Goal: Task Accomplishment & Management: Use online tool/utility

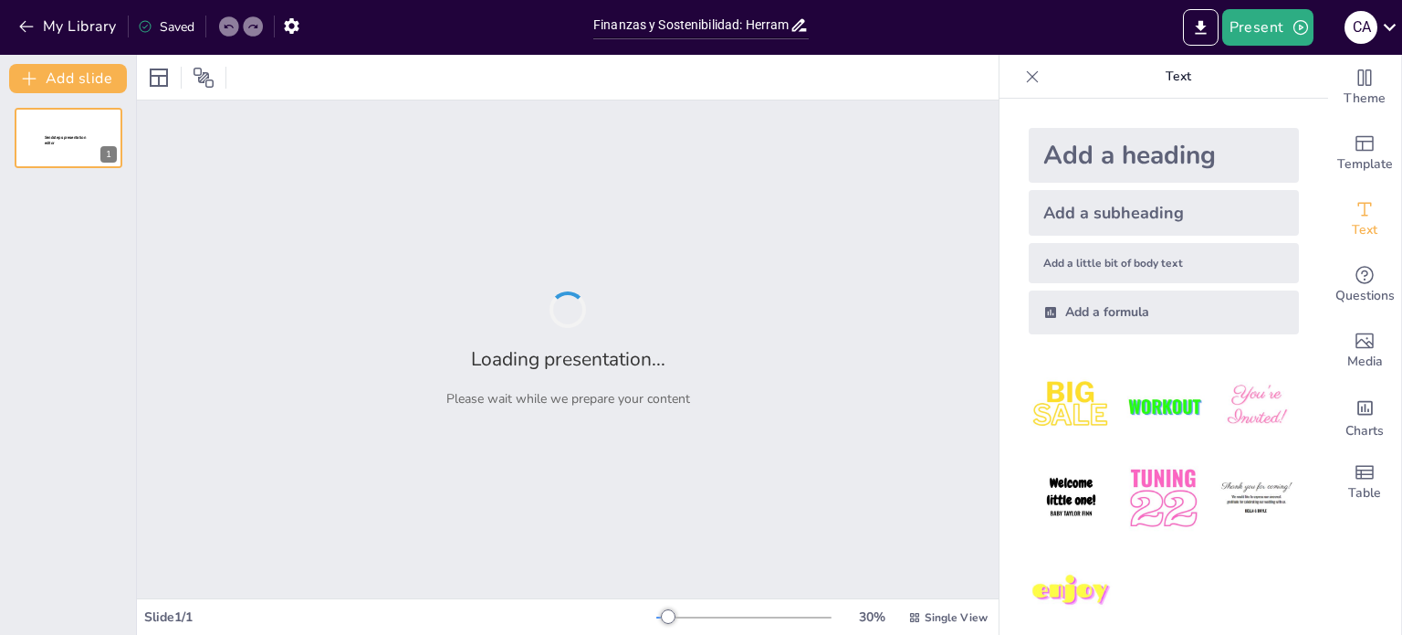
type input "Finanzas y Sostenibilidad: Herramientas para Proteger nuestro Entorno Natural"
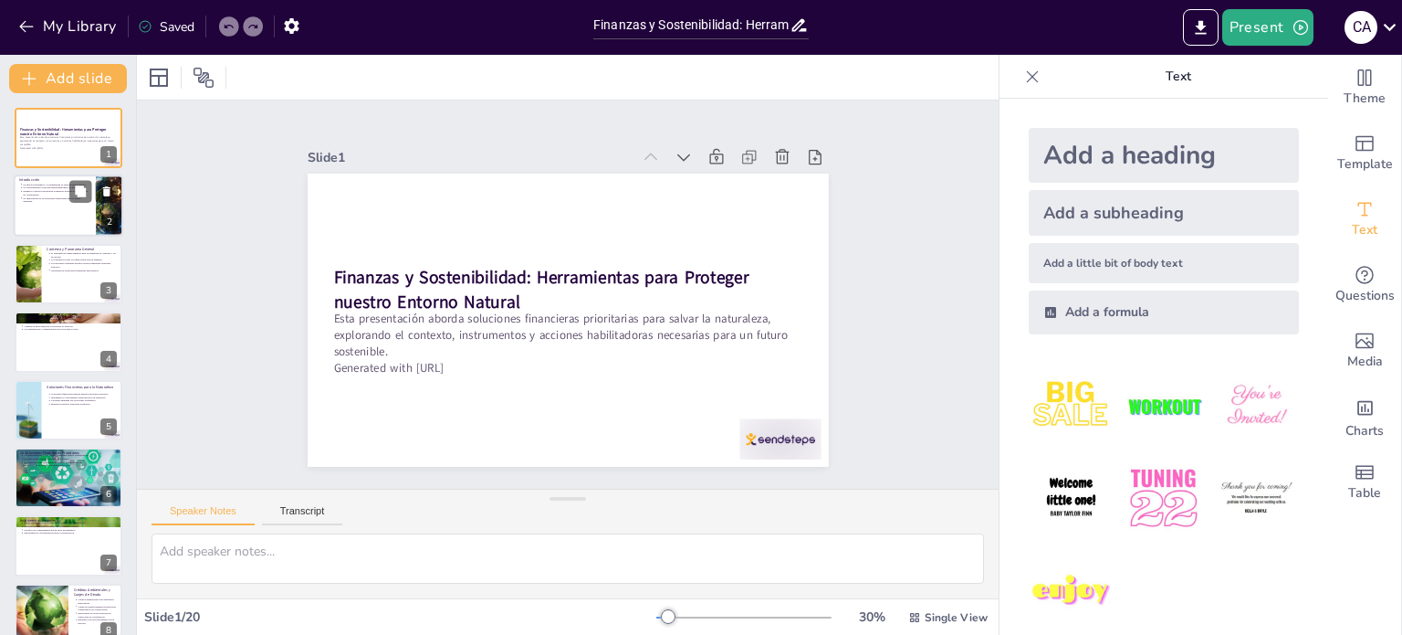
click at [47, 211] on div at bounding box center [69, 206] width 110 height 62
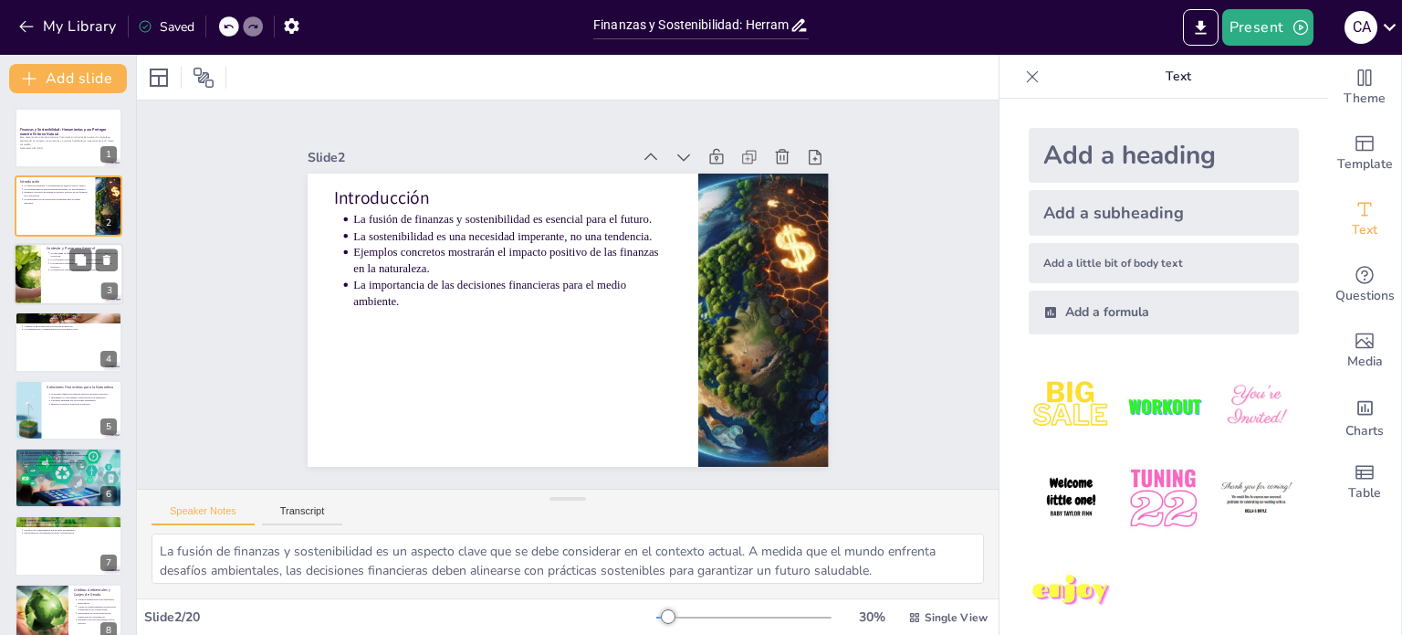
click at [52, 270] on p "Necesidad de soluciones financieras innovadoras." at bounding box center [85, 270] width 68 height 4
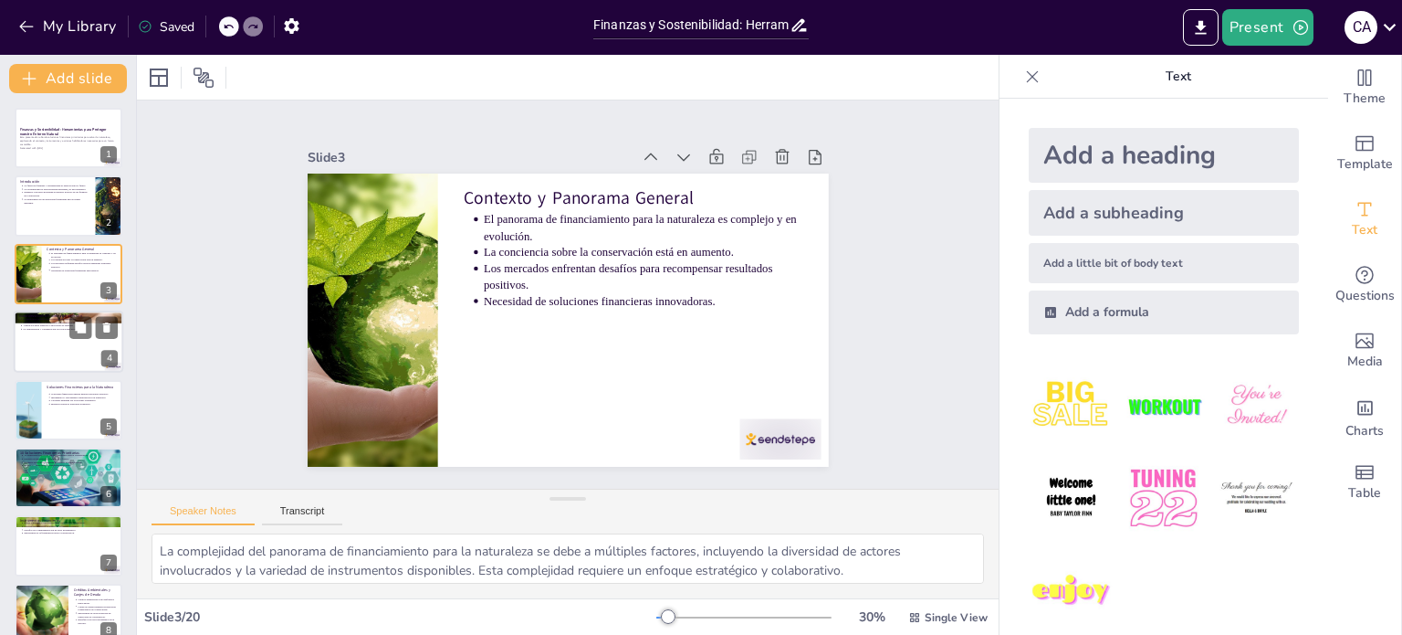
click at [55, 351] on div at bounding box center [69, 341] width 110 height 62
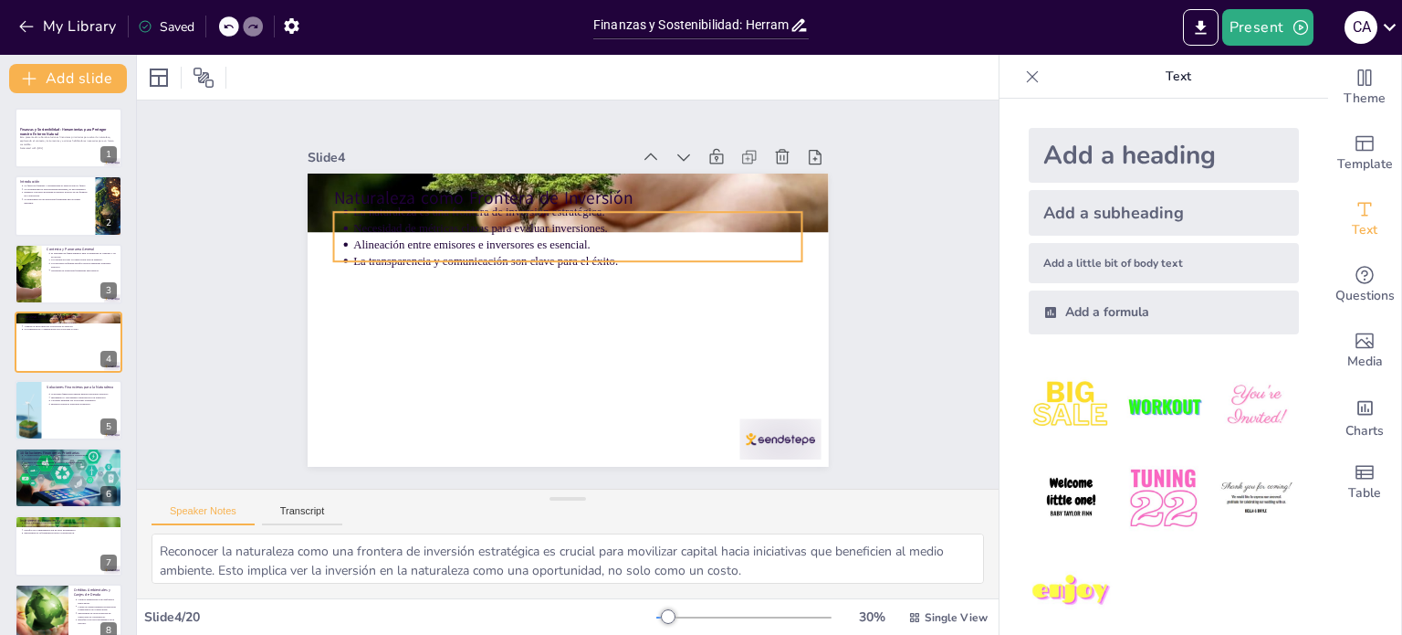
click at [495, 251] on p "La transparencia y comunicación son clave para el éxito." at bounding box center [534, 298] width 198 height 417
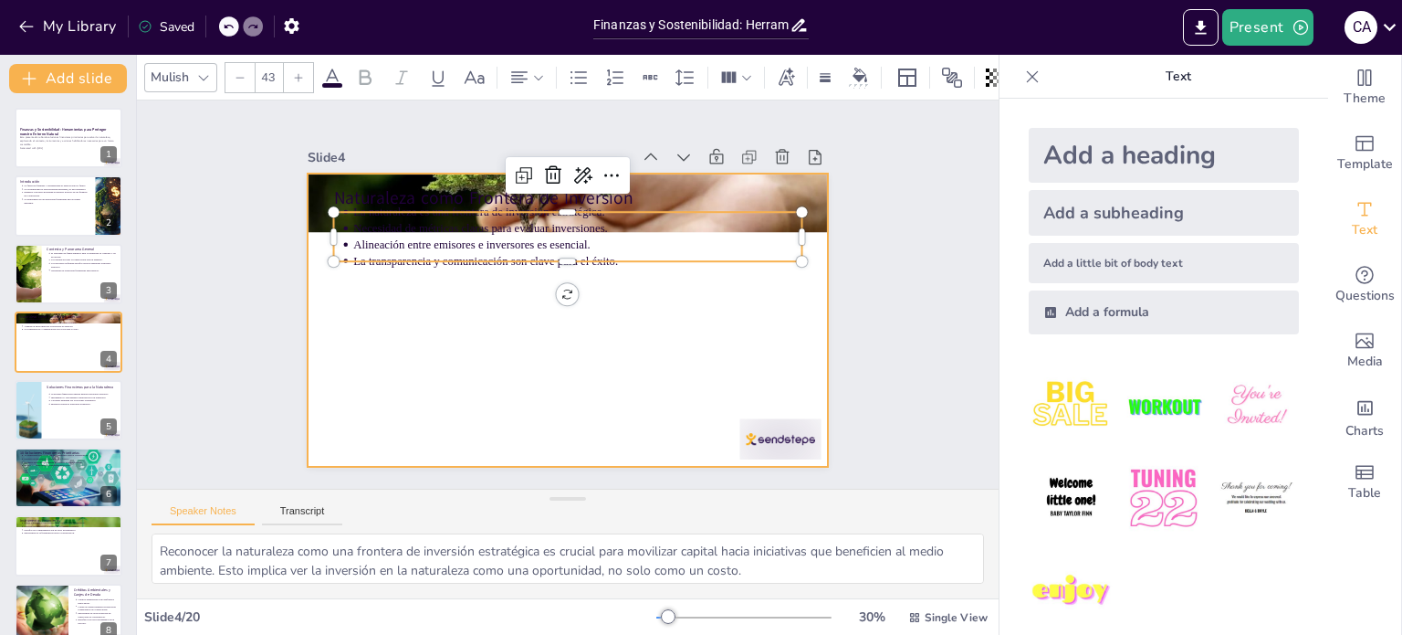
click at [502, 320] on div at bounding box center [543, 297] width 346 height 549
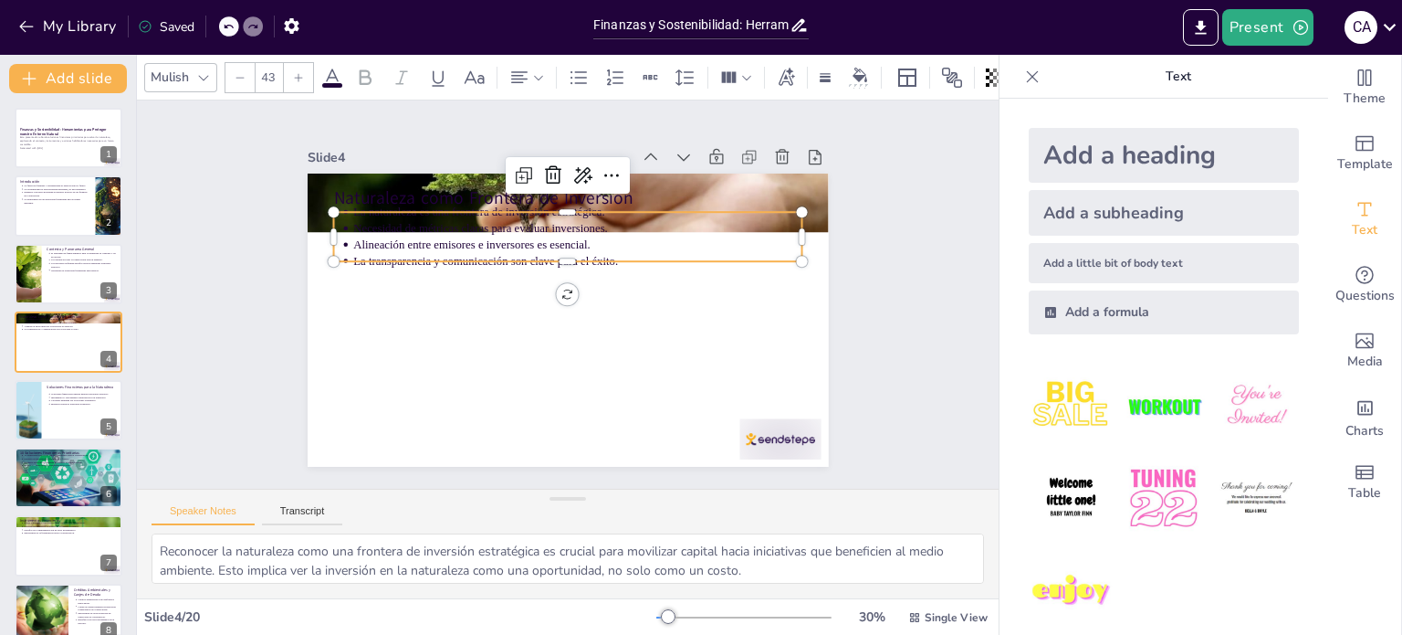
click at [536, 290] on p "Alineación entre emisores e inversores es esencial." at bounding box center [568, 345] width 443 height 110
click at [576, 217] on p "Necesidad de métricas claras para evaluar inversiones." at bounding box center [631, 318] width 110 height 443
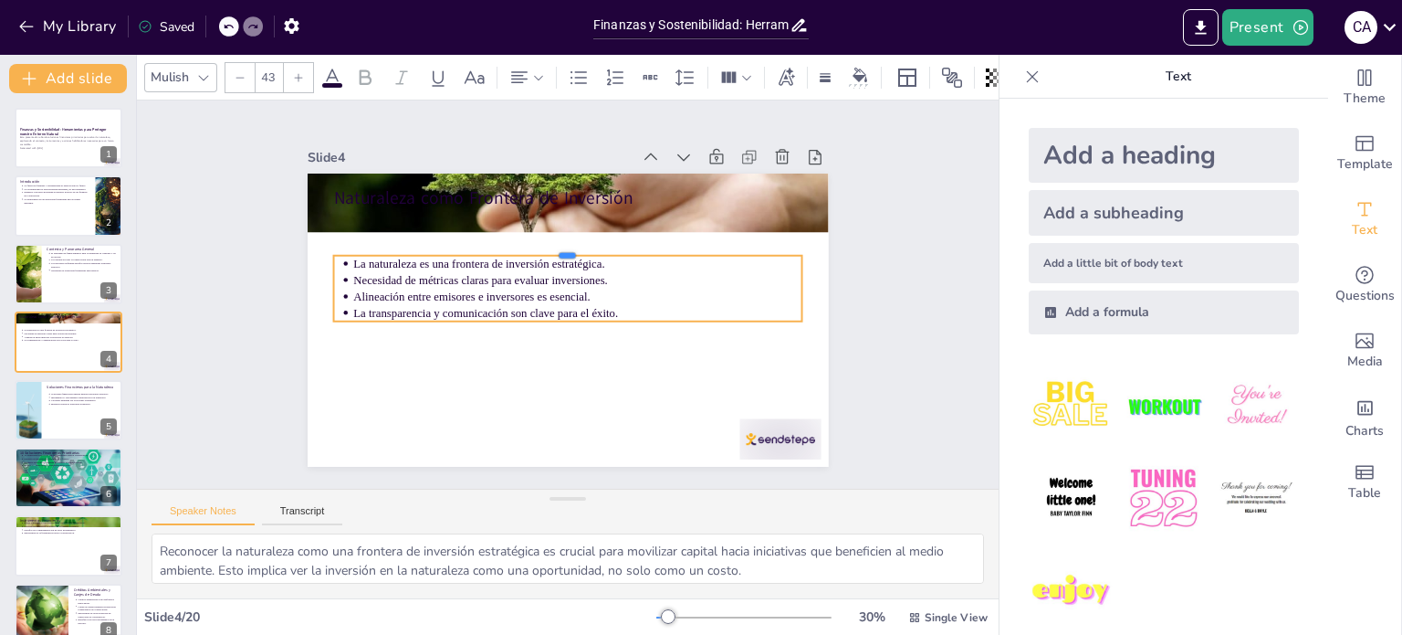
drag, startPoint x: 443, startPoint y: 204, endPoint x: 440, endPoint y: 352, distance: 147.9
click at [440, 352] on div "Naturaleza como Frontera de Inversión La naturaleza es una frontera de inversió…" at bounding box center [550, 313] width 583 height 566
click at [71, 402] on button at bounding box center [80, 395] width 22 height 22
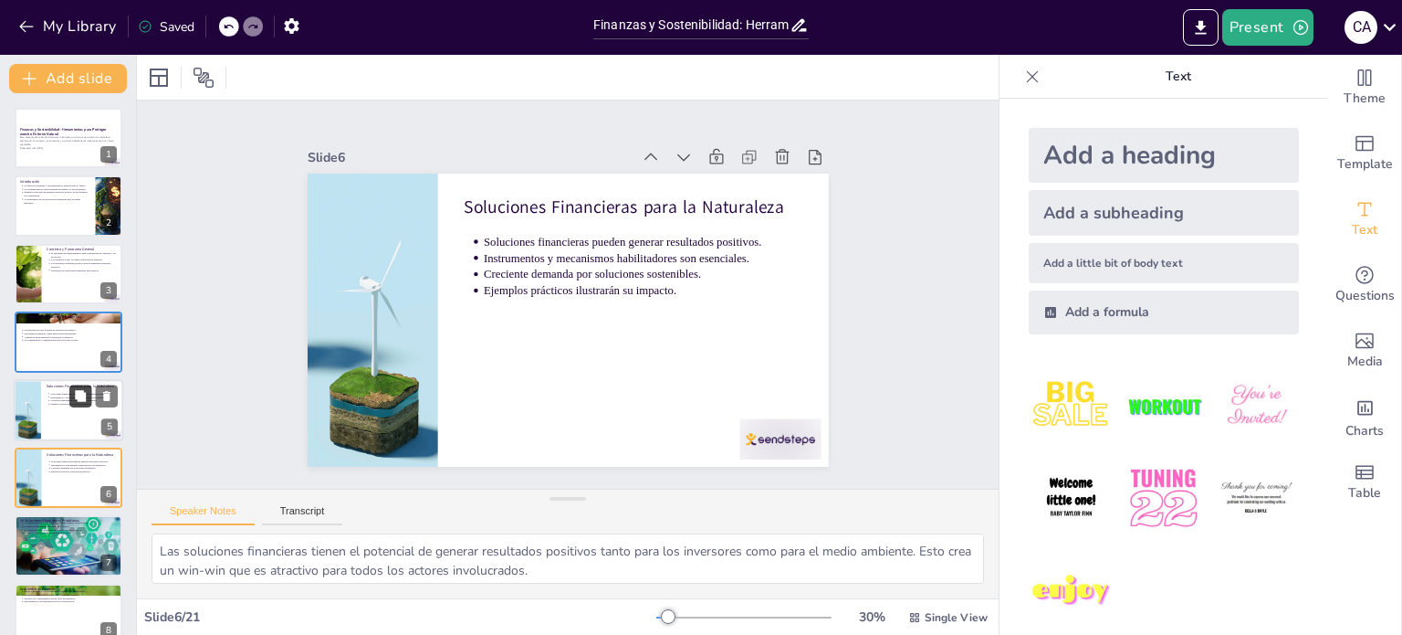
scroll to position [113, 0]
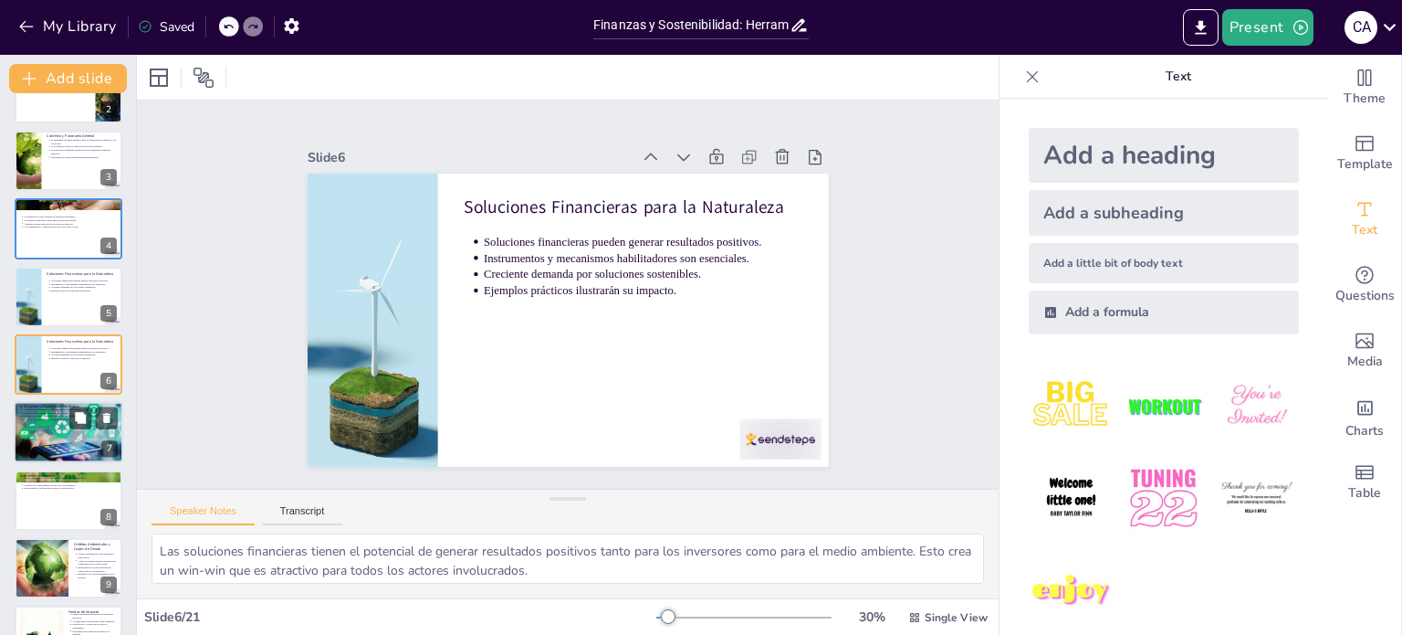
click at [66, 434] on div at bounding box center [69, 432] width 110 height 73
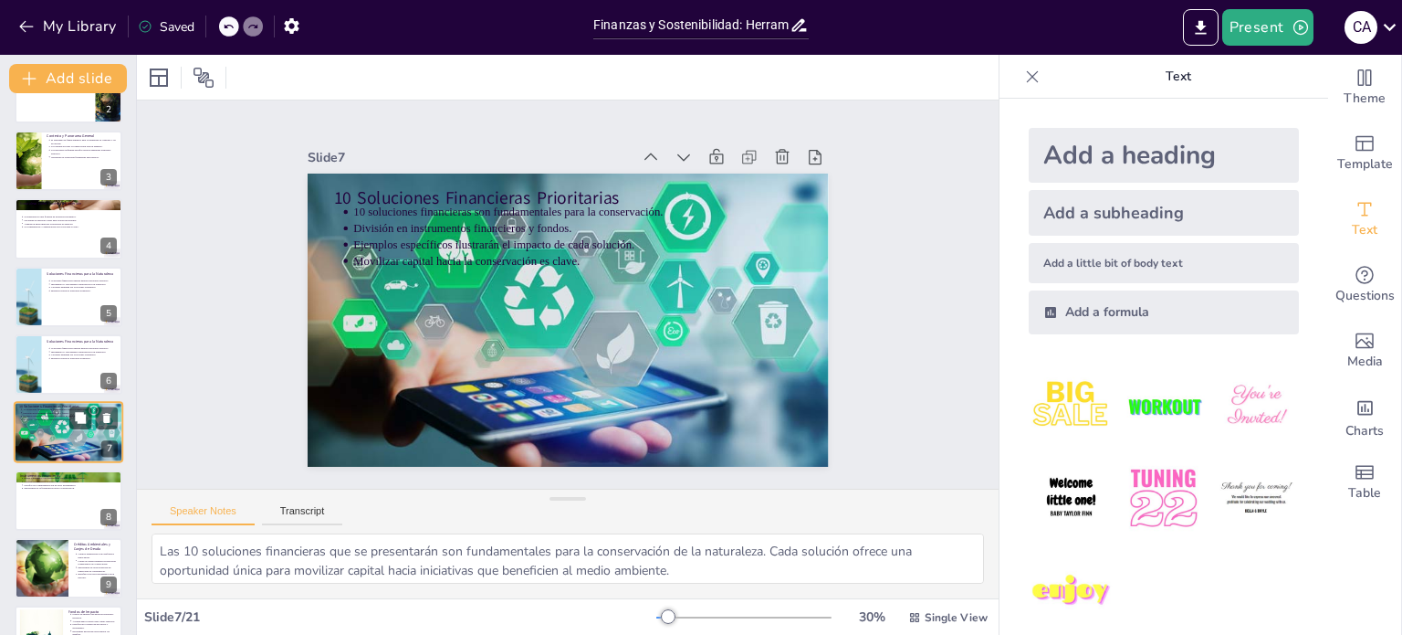
scroll to position [182, 0]
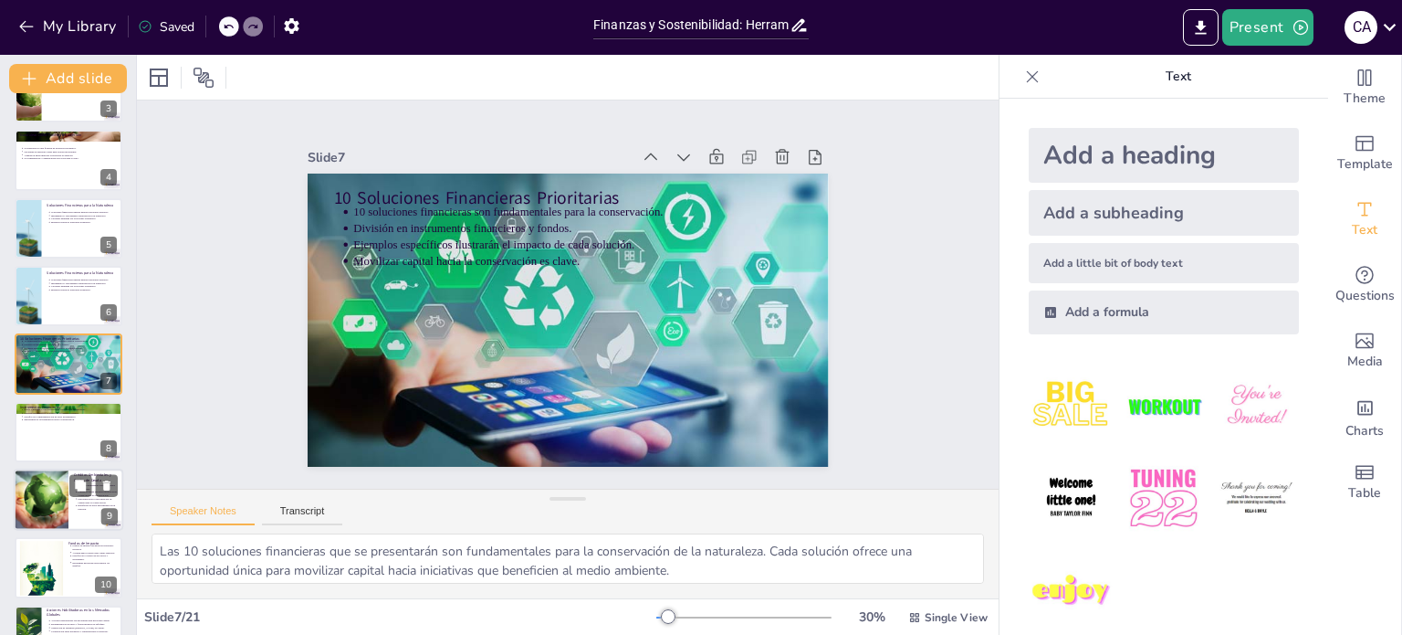
click at [65, 490] on div at bounding box center [41, 499] width 110 height 62
type textarea "Los créditos ambientales son una herramienta valiosa en la financiación de la c…"
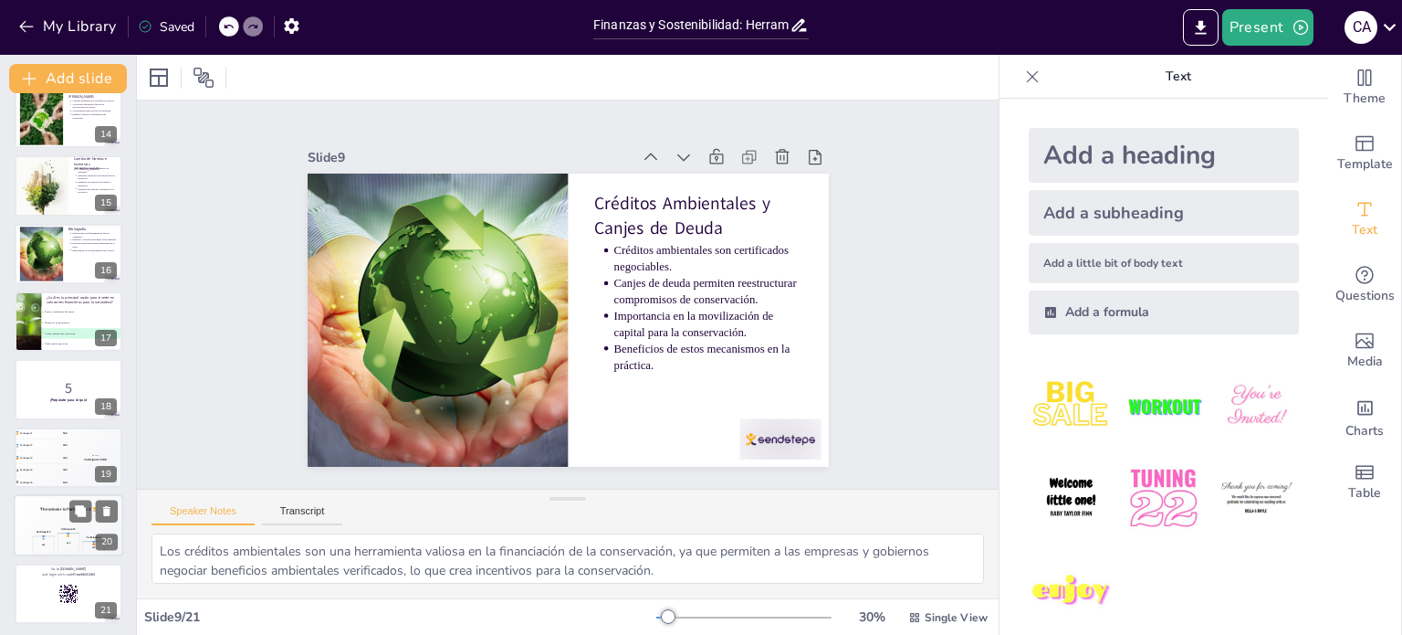
scroll to position [906, 0]
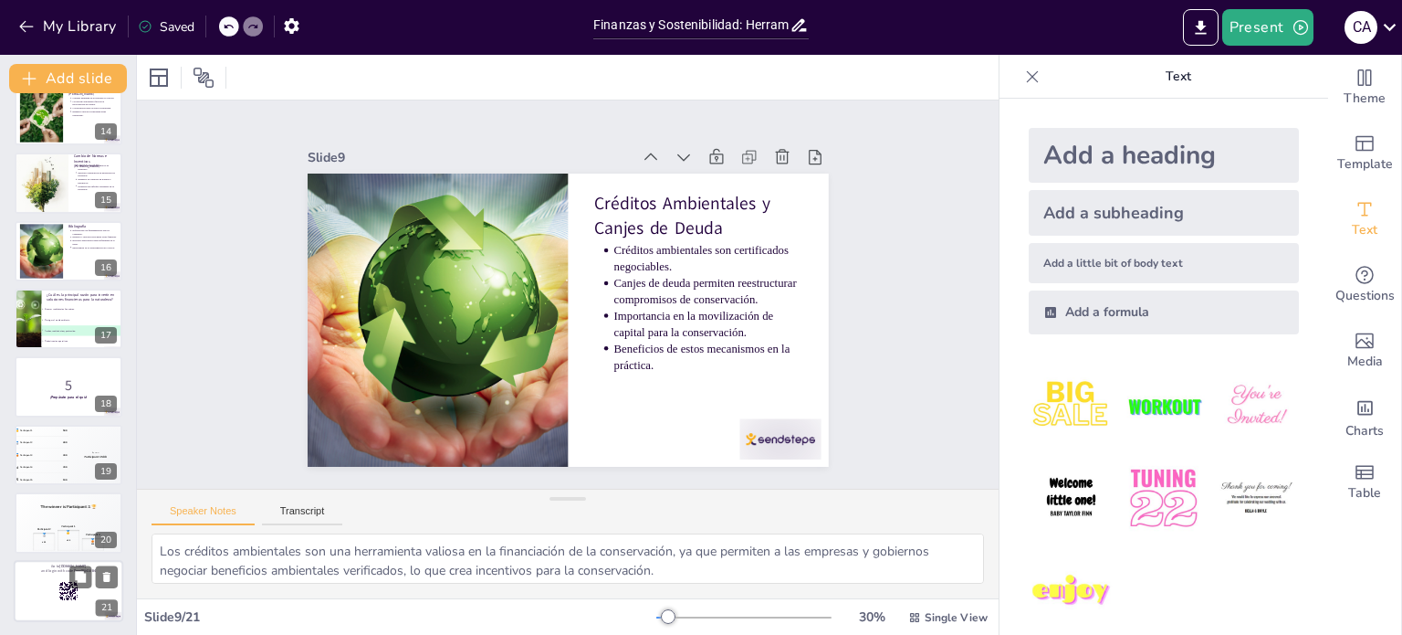
click at [58, 594] on rect at bounding box center [68, 591] width 20 height 20
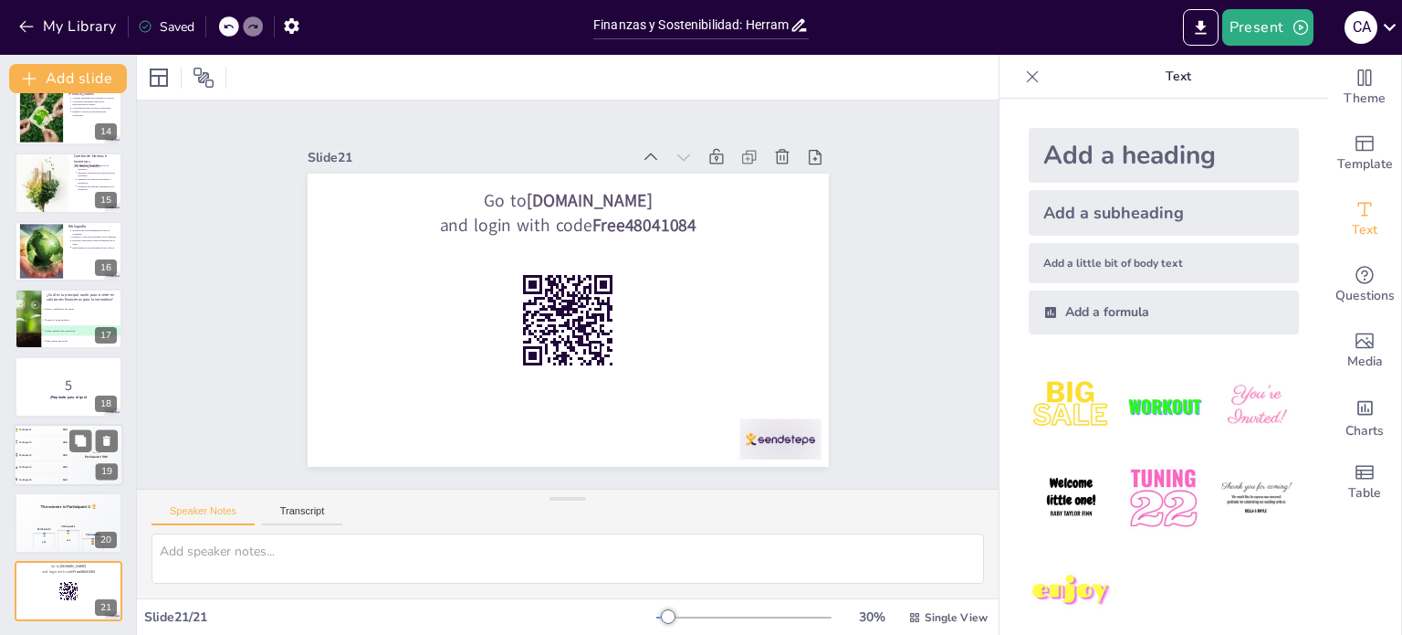
click at [58, 433] on div "🥇 Participant 1 500" at bounding box center [41, 430] width 55 height 12
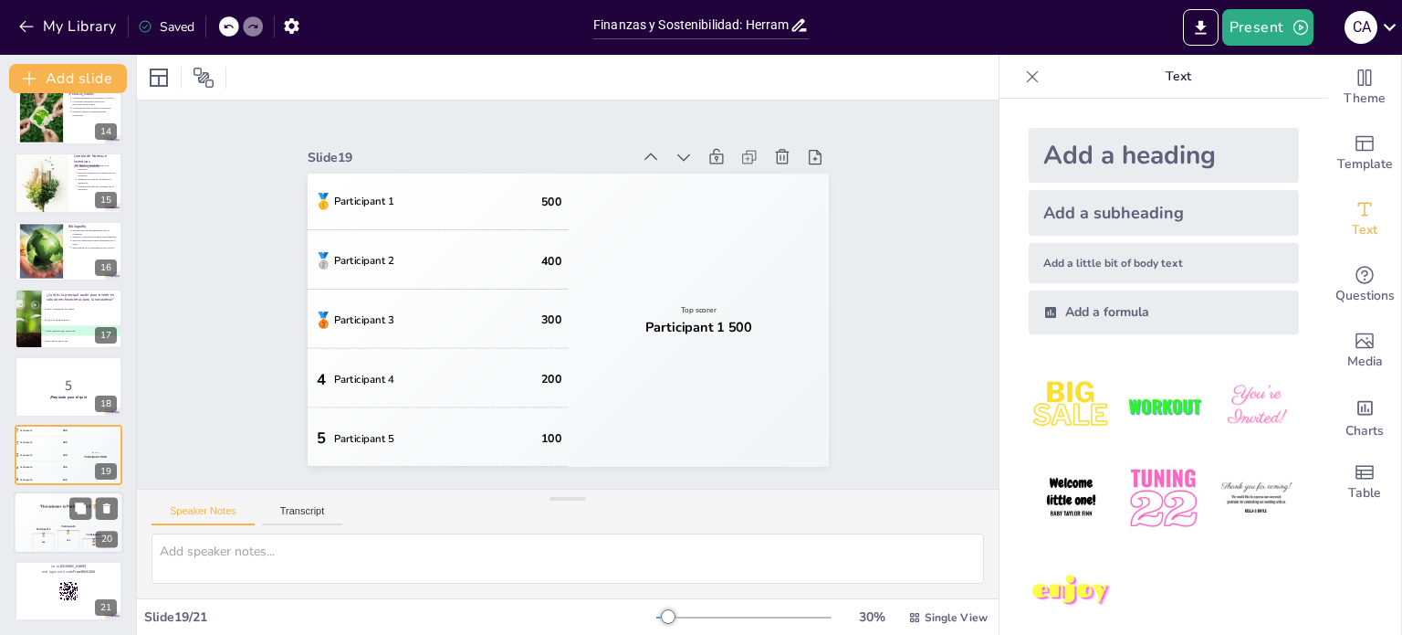
click at [68, 531] on div "🥇" at bounding box center [68, 532] width 5 height 4
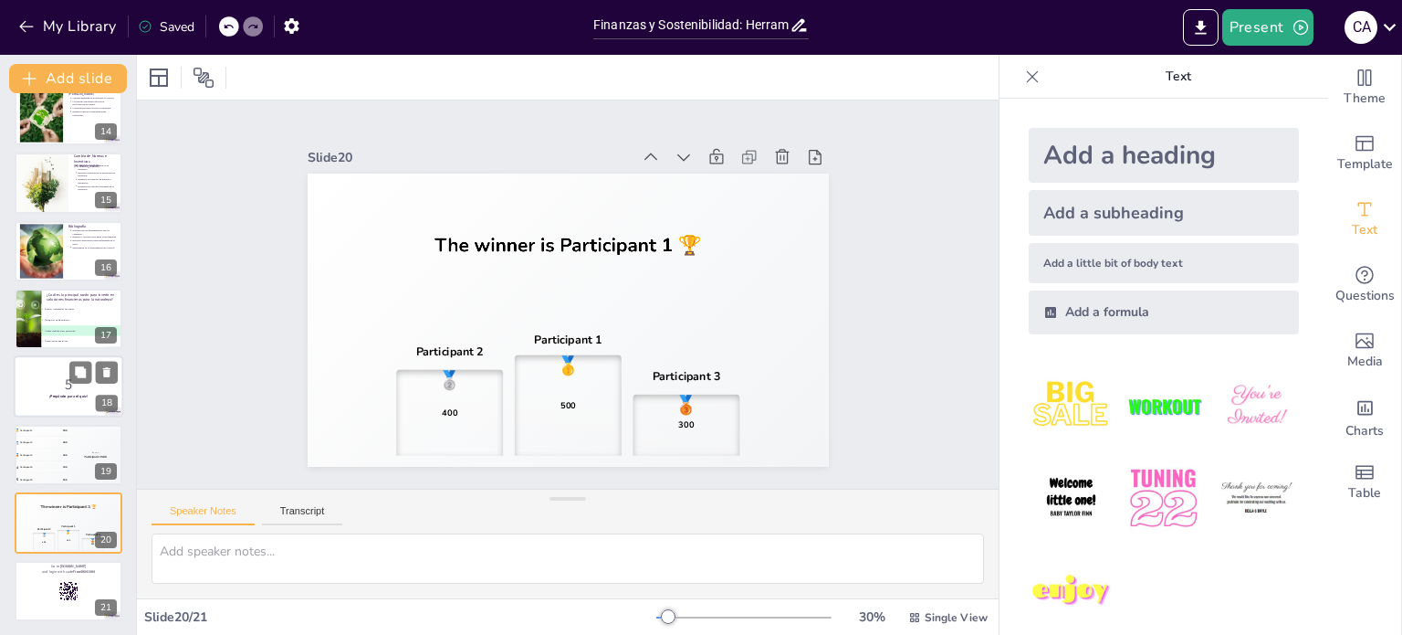
click at [37, 379] on p "5" at bounding box center [68, 384] width 99 height 20
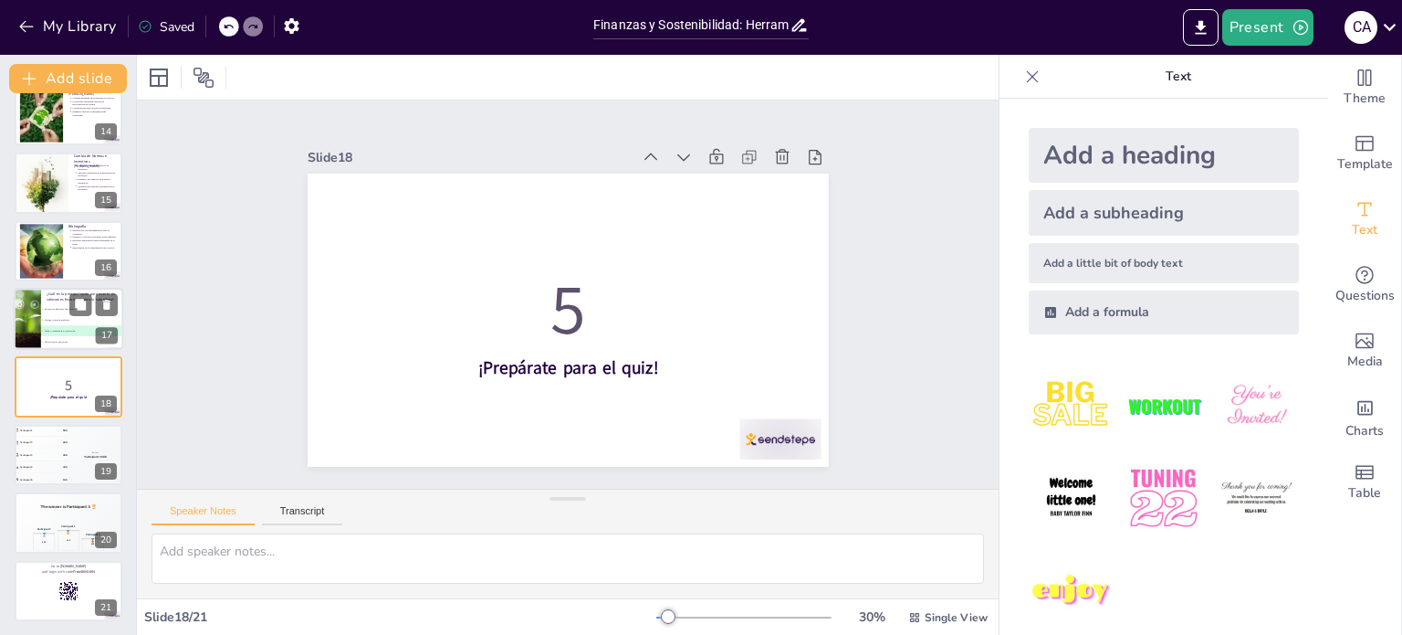
click at [69, 326] on li "C Ambas, rendimientos y protección." at bounding box center [82, 331] width 82 height 11
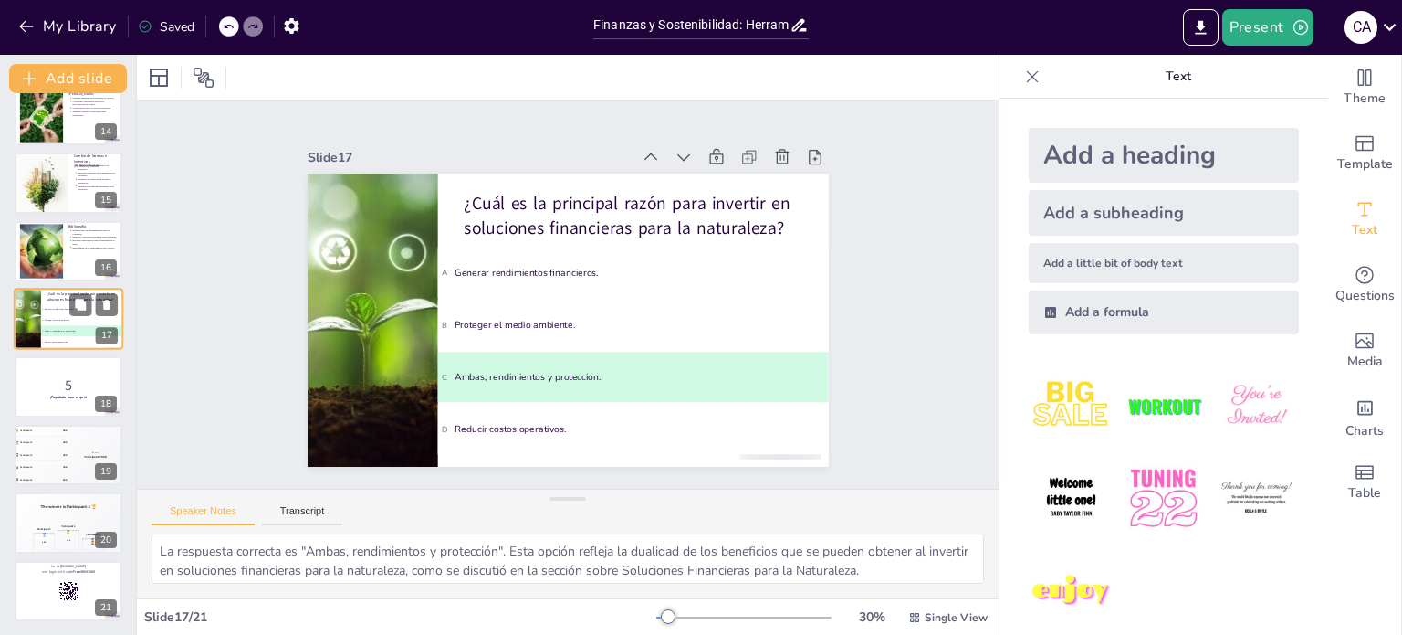
scroll to position [860, 0]
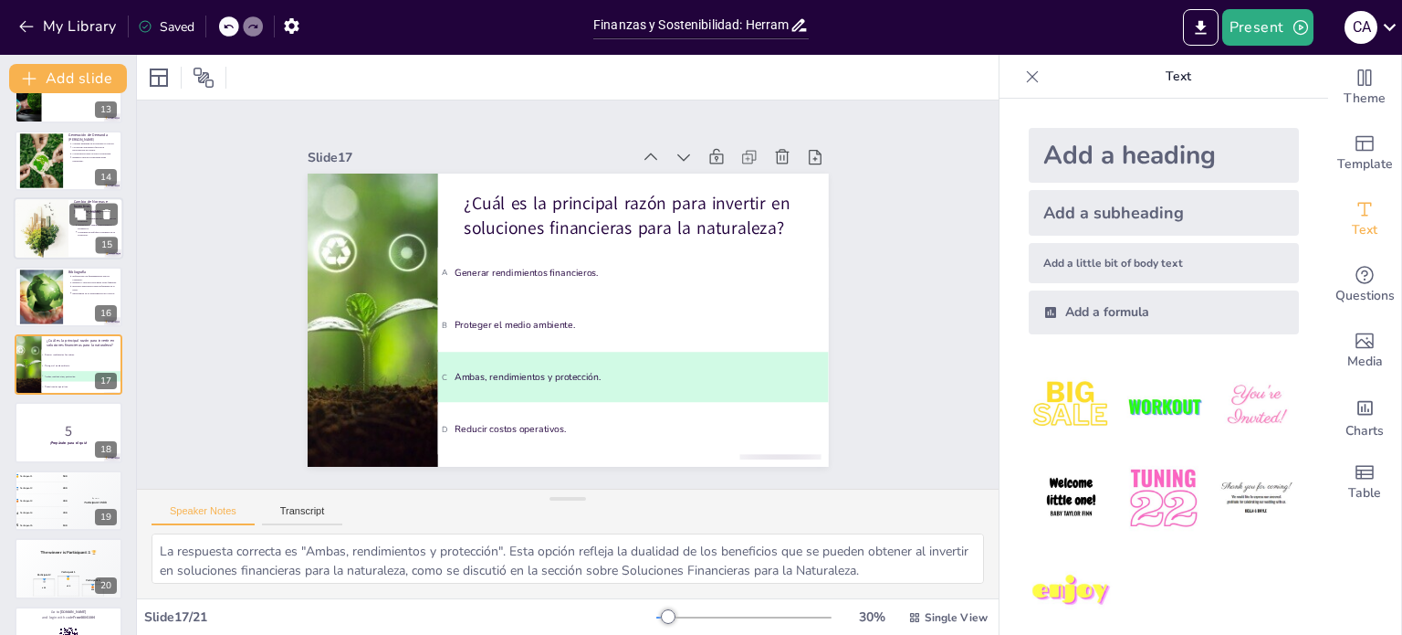
click at [62, 226] on div at bounding box center [41, 228] width 55 height 67
type textarea "Cambiar las normas e incentivos [PERSON_NAME] es necesario para que los inverso…"
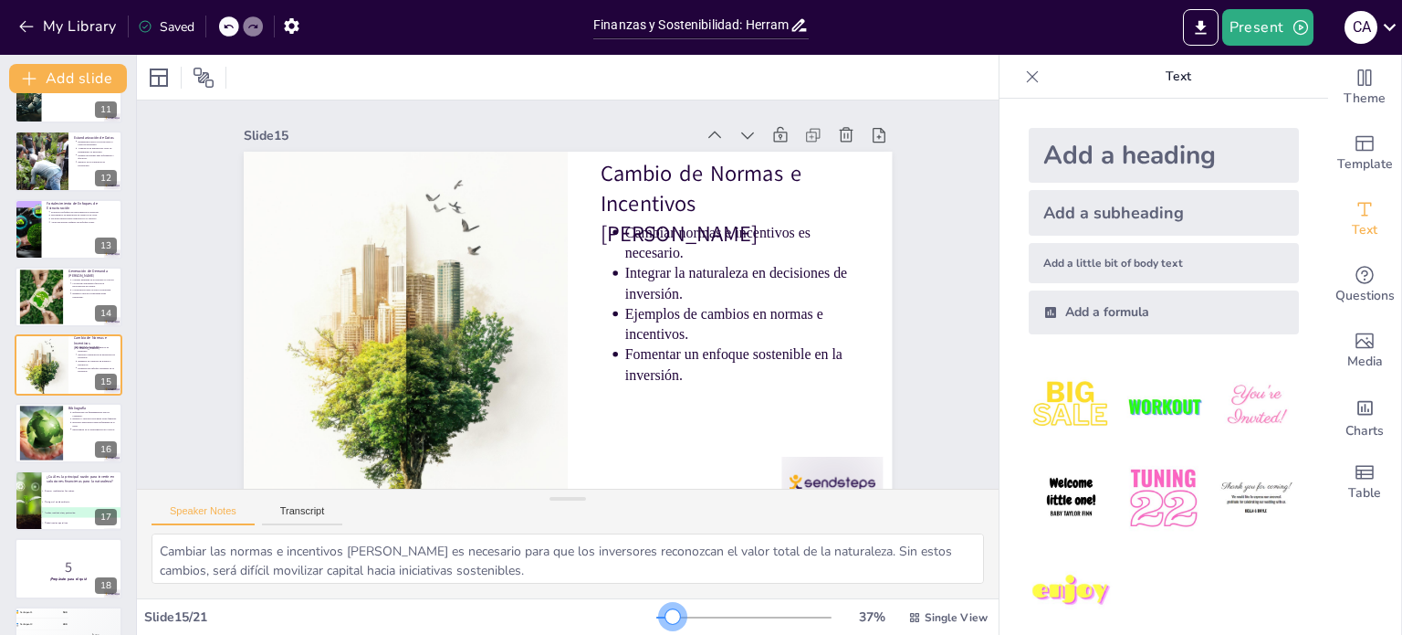
click at [666, 609] on div at bounding box center [673, 616] width 15 height 15
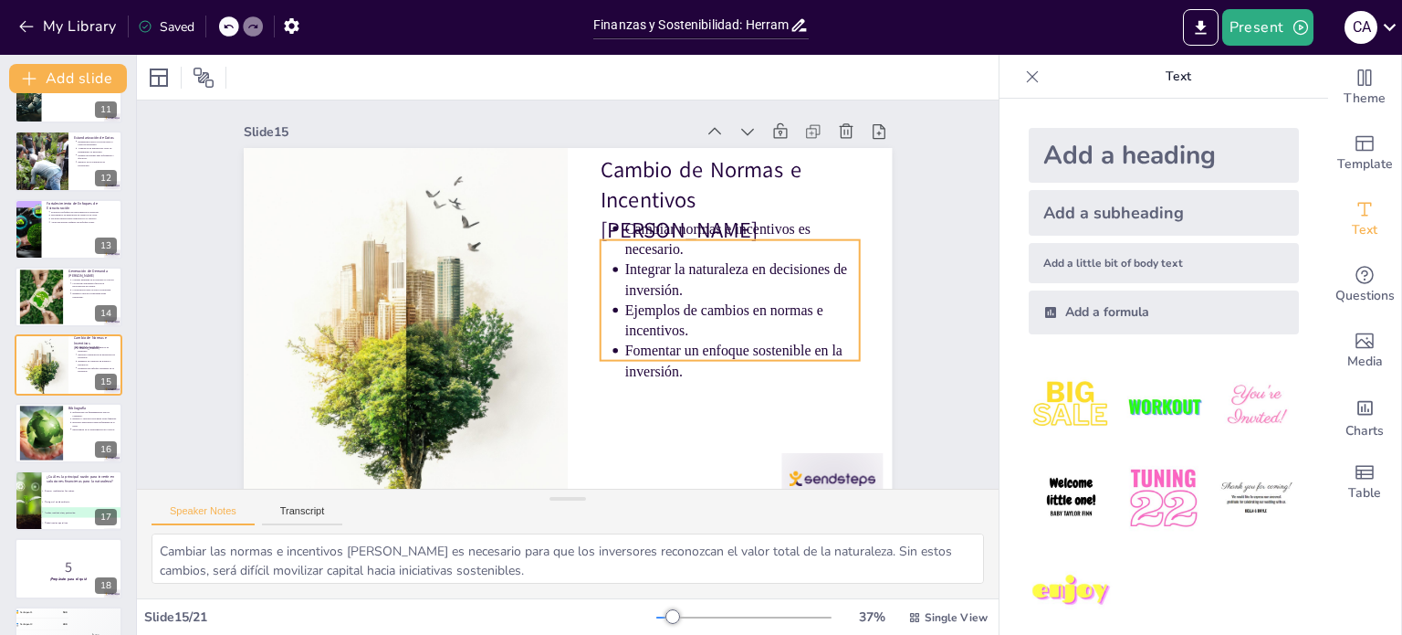
scroll to position [0, 0]
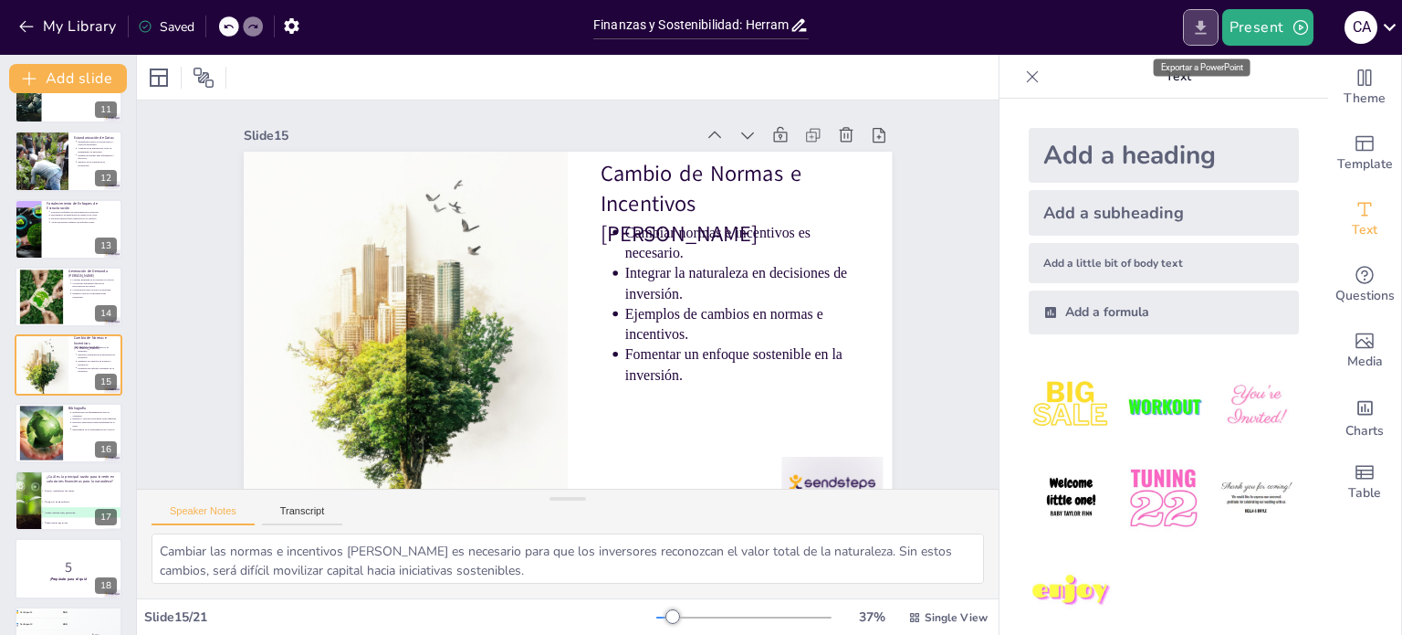
click at [1202, 29] on icon "Export to PowerPoint" at bounding box center [1200, 27] width 11 height 14
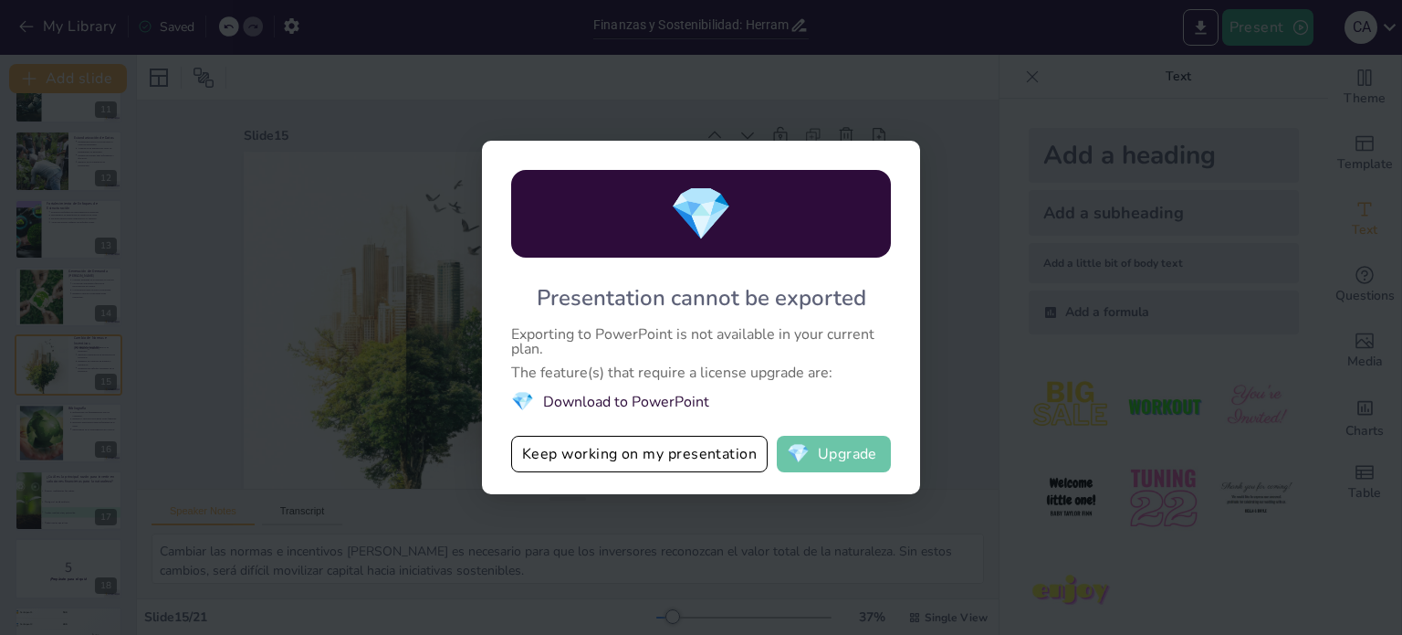
click at [858, 466] on button "💎 Upgrade" at bounding box center [834, 454] width 114 height 37
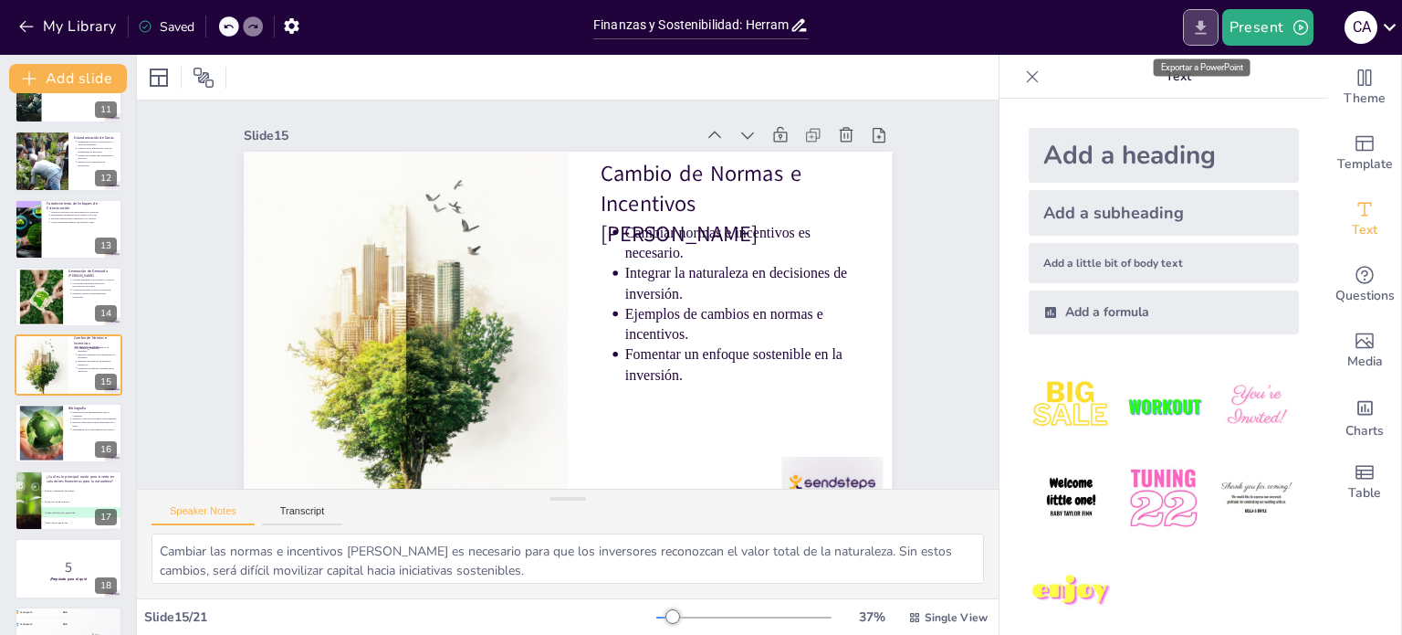
click at [1198, 20] on icon "Export to PowerPoint" at bounding box center [1201, 27] width 19 height 19
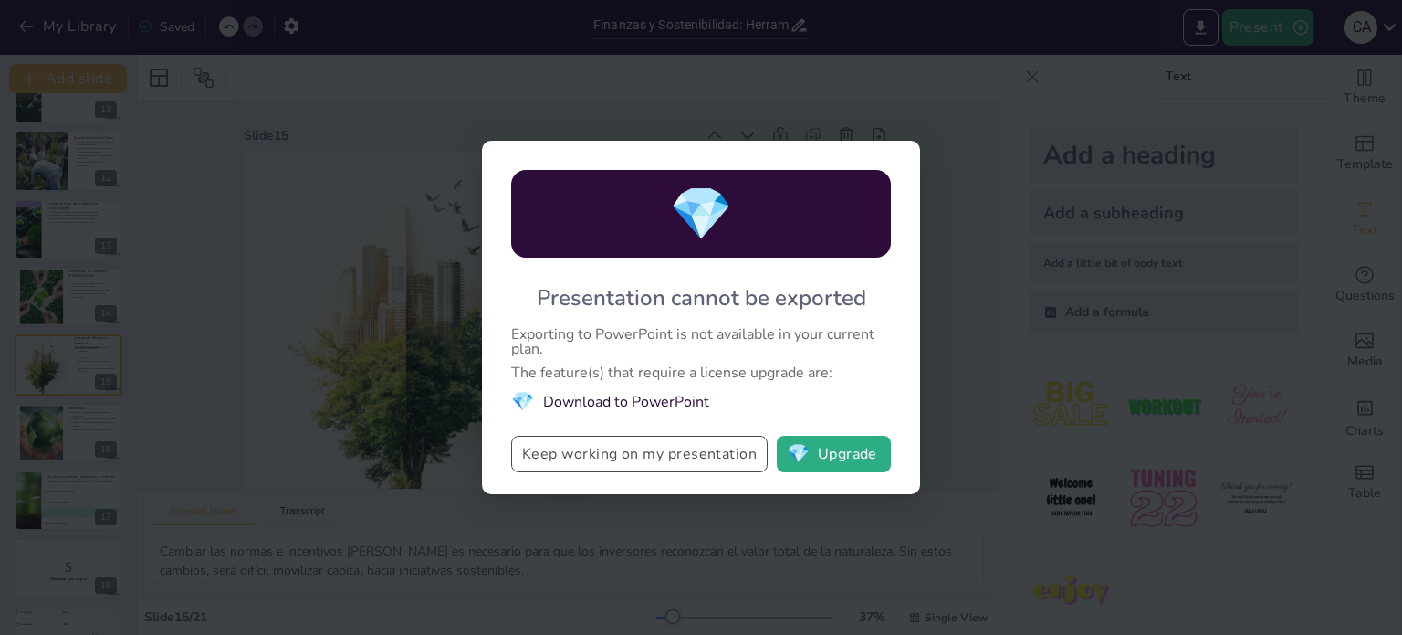
click at [609, 454] on button "Keep working on my presentation" at bounding box center [639, 454] width 257 height 37
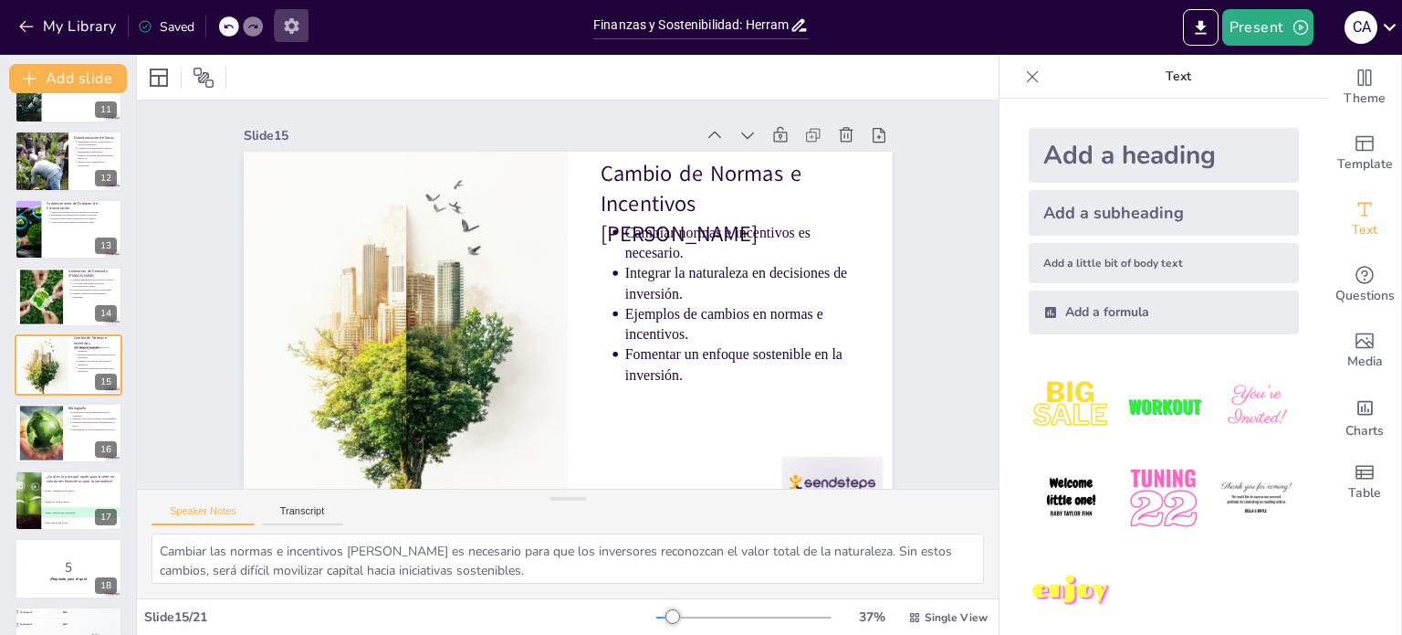
click at [285, 27] on icon "button" at bounding box center [291, 25] width 19 height 19
click at [291, 28] on icon "button" at bounding box center [291, 26] width 15 height 16
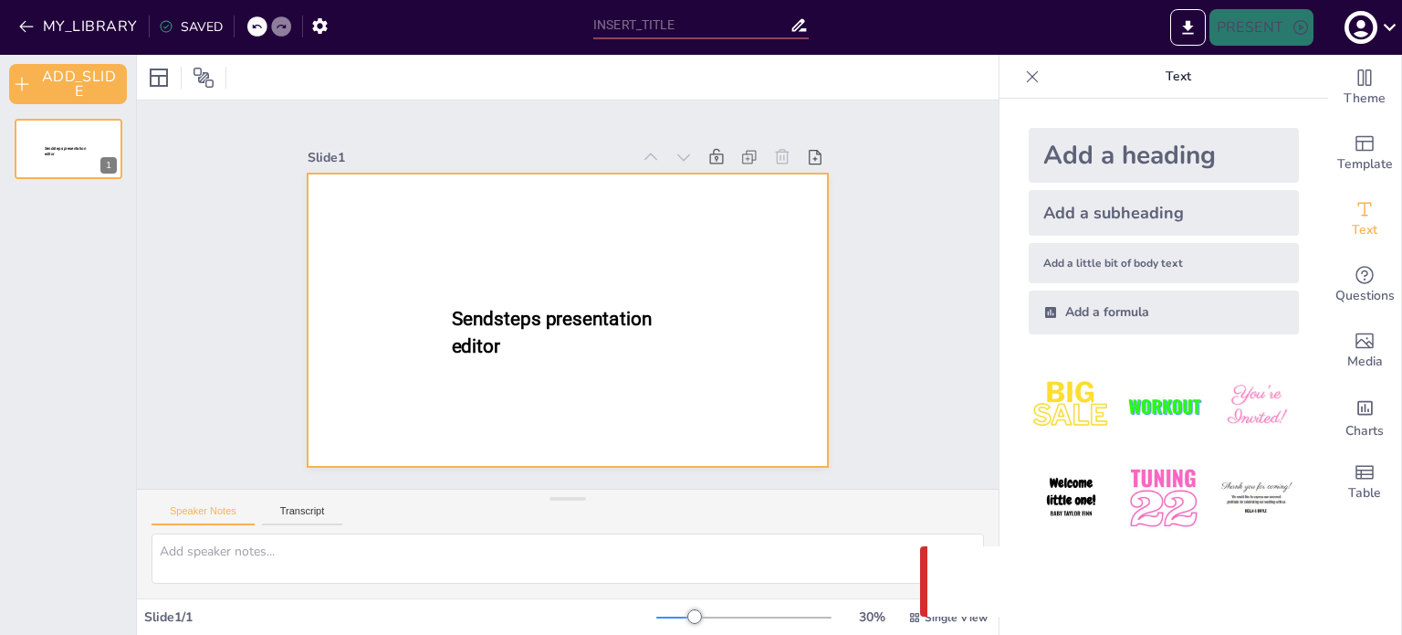
type input "Finanzas y Sostenibilidad: Herramientas para Proteger nuestro Entorno Natural"
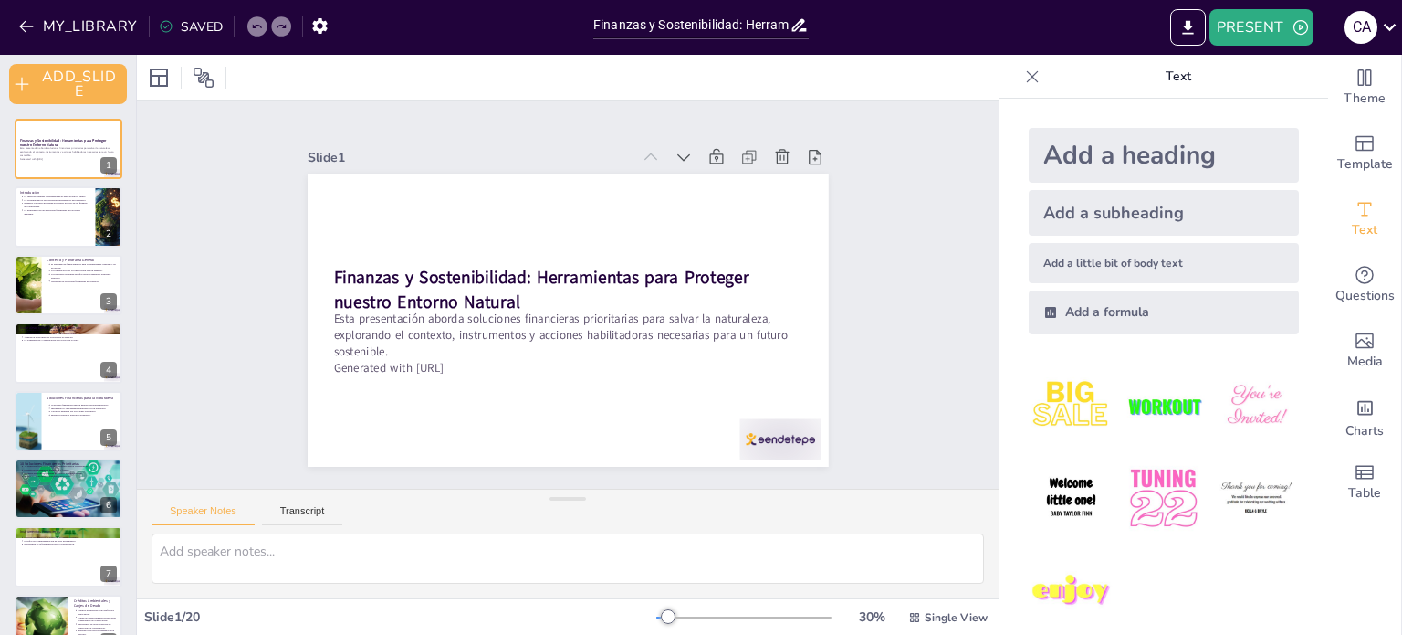
click at [816, 66] on div at bounding box center [568, 77] width 862 height 45
click at [85, 26] on button "MY_LIBRARY" at bounding box center [79, 26] width 131 height 29
